Goal: Complete application form: Complete application form

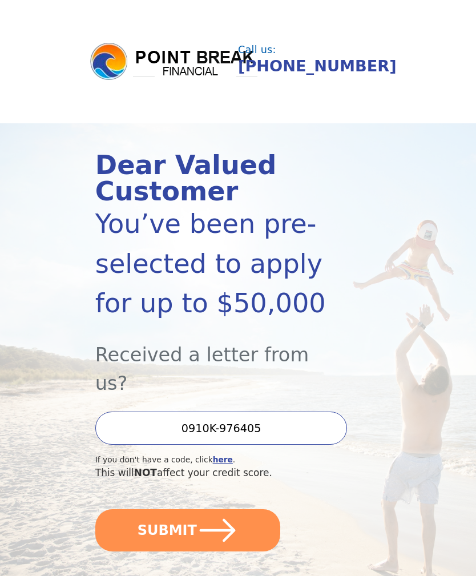
click at [197, 512] on icon "submit" at bounding box center [217, 529] width 41 height 41
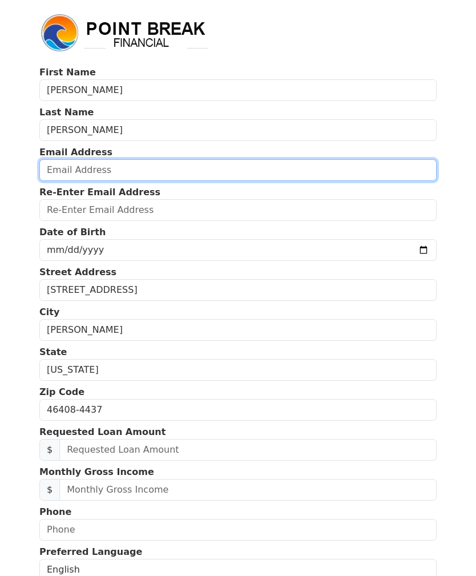
click at [87, 179] on input "email" at bounding box center [237, 170] width 397 height 22
type input "[EMAIL_ADDRESS][DOMAIN_NAME]"
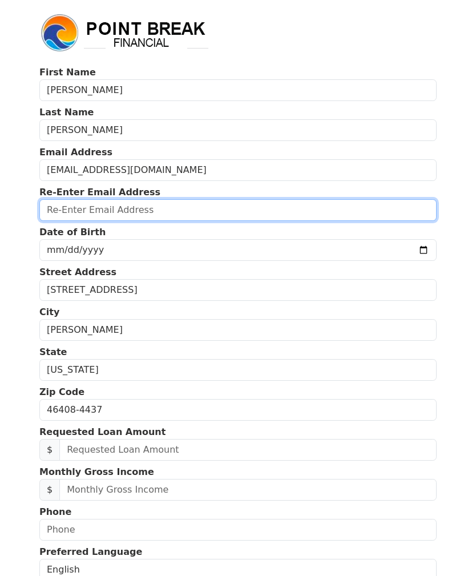
type input "[EMAIL_ADDRESS][DOMAIN_NAME]"
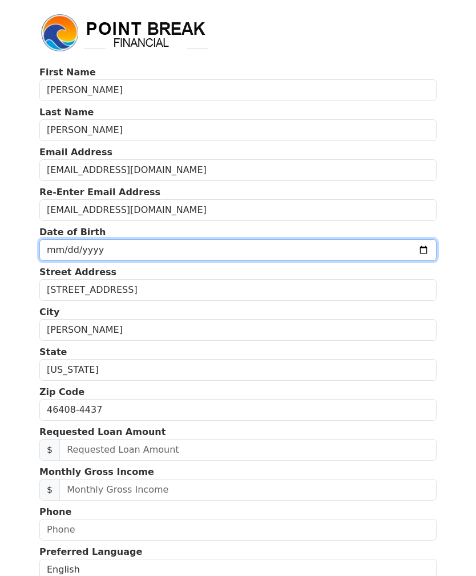
click at [103, 249] on input "date" at bounding box center [237, 250] width 397 height 22
type input "[DATE]"
click at [78, 247] on input "date" at bounding box center [237, 250] width 397 height 22
type input "[DATE]"
click at [83, 252] on input "date" at bounding box center [237, 250] width 397 height 22
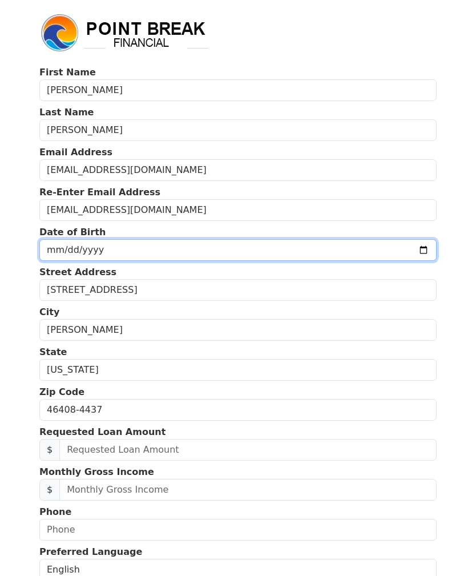
type input "[DATE]"
click at [275, 253] on input "[DATE]" at bounding box center [237, 250] width 397 height 22
type input "[DATE]"
click at [283, 251] on input "[DATE]" at bounding box center [237, 250] width 397 height 22
click at [238, 247] on input "date" at bounding box center [237, 250] width 397 height 22
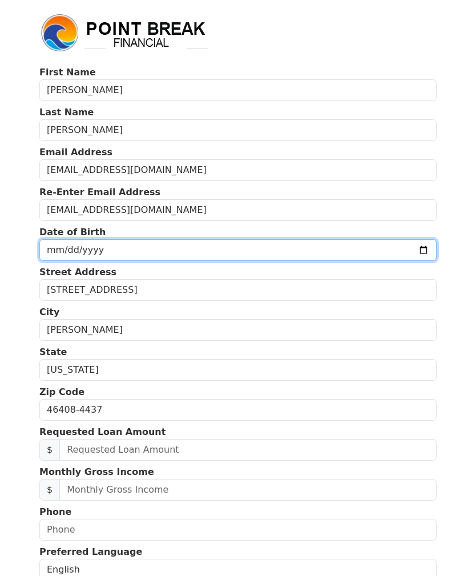
type input "[DATE]"
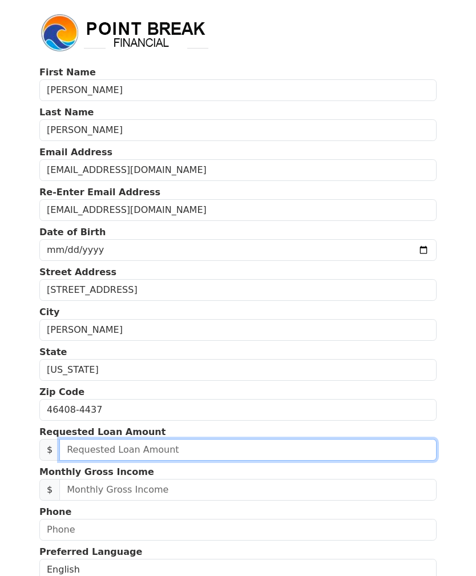
click at [115, 451] on input "text" at bounding box center [247, 450] width 377 height 22
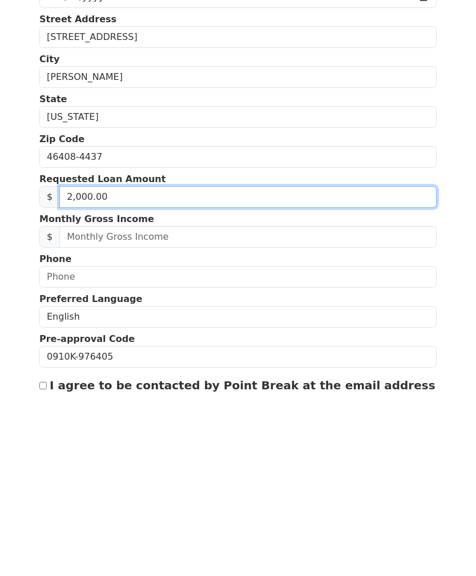
type input "20,000.00"
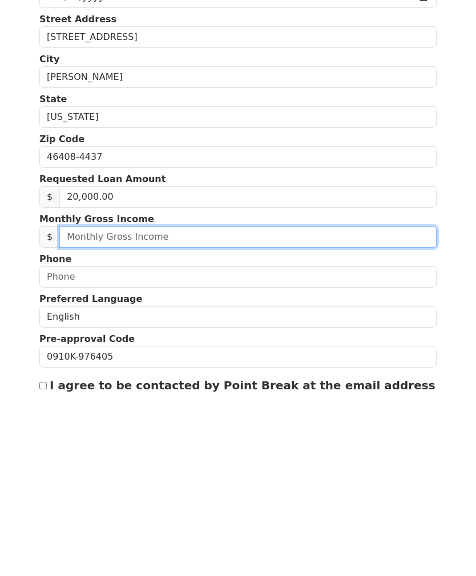
click at [170, 408] on input "text" at bounding box center [247, 419] width 377 height 22
type input "6,000.00"
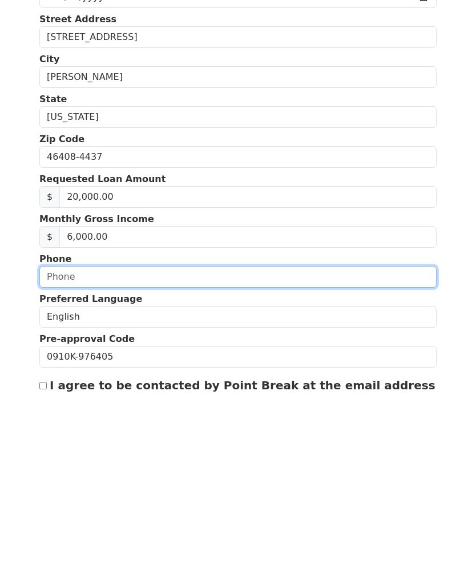
click at [112, 448] on input "text" at bounding box center [237, 459] width 397 height 22
type input "[PHONE_NUMBER]"
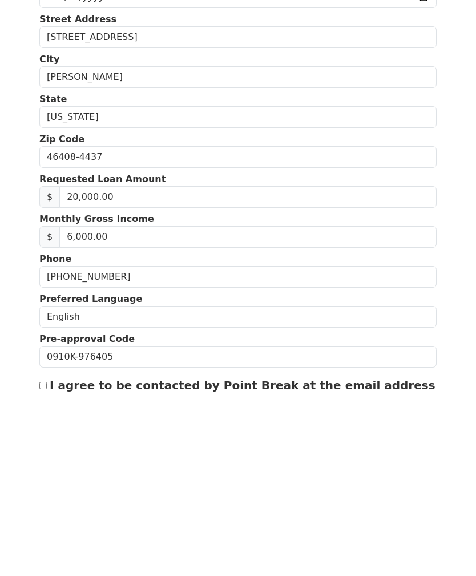
scroll to position [238, 0]
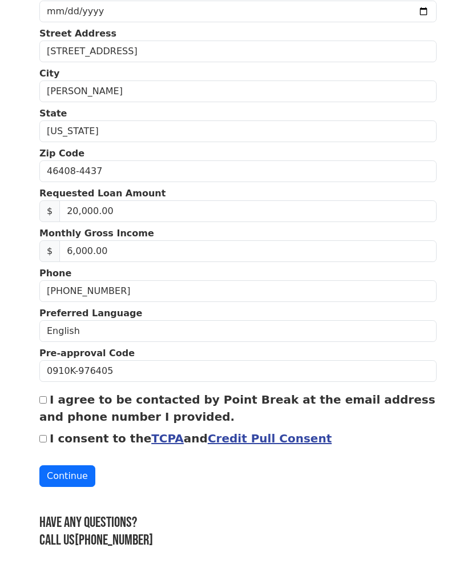
click at [154, 435] on link "TCPA" at bounding box center [167, 438] width 33 height 14
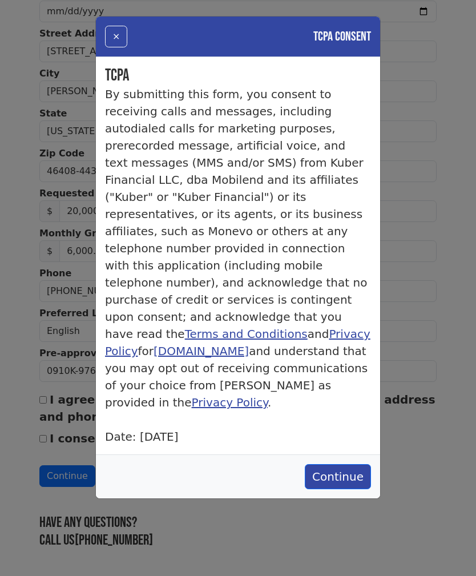
click at [333, 464] on button "Continue" at bounding box center [338, 476] width 66 height 25
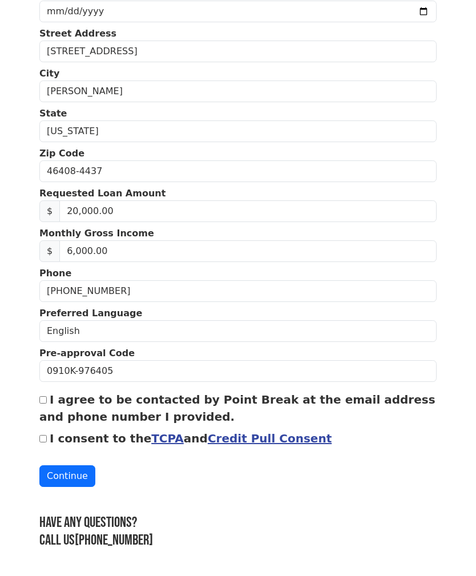
click at [253, 438] on link "Credit Pull Consent" at bounding box center [270, 438] width 124 height 14
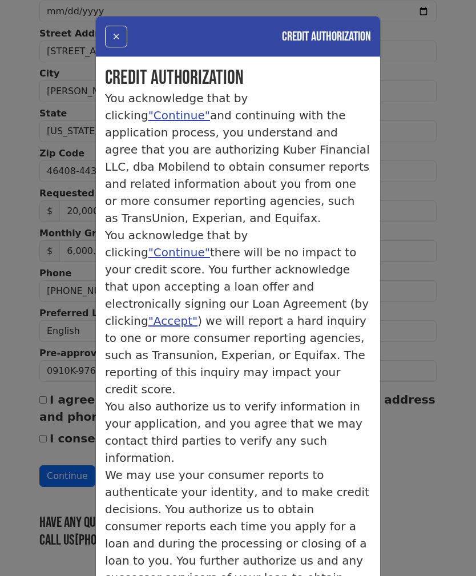
click at [422, 466] on div "× Credit Authorization Credit Authorization You acknowledge that by clicking "C…" at bounding box center [238, 288] width 476 height 576
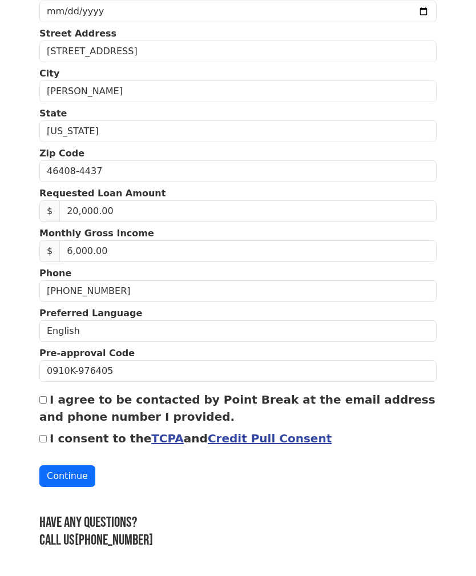
click at [47, 402] on input "I agree to be contacted by Point Break at the email address and phone number I …" at bounding box center [42, 399] width 7 height 7
checkbox input "true"
click at [42, 442] on input "I consent to the TCPA and Credit Pull Consent" at bounding box center [42, 438] width 7 height 7
checkbox input "true"
click at [67, 477] on button "Continue" at bounding box center [67, 476] width 56 height 22
